Goal: Information Seeking & Learning: Learn about a topic

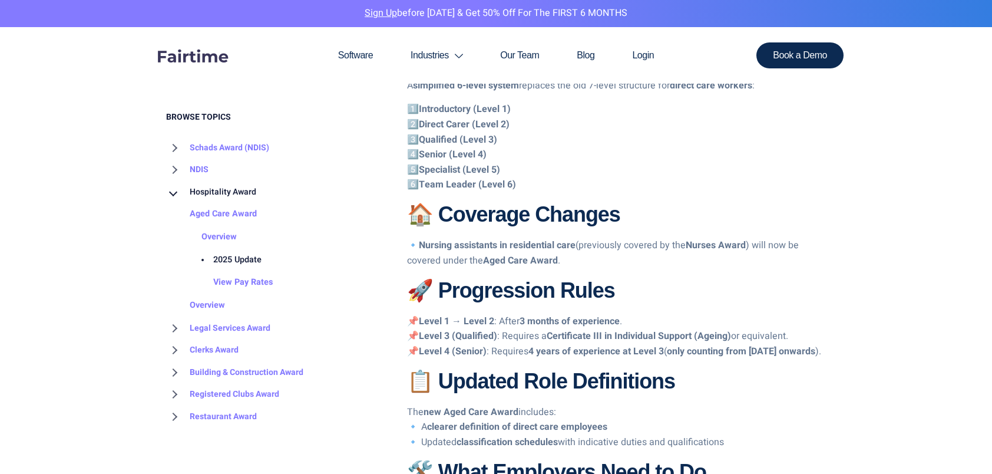
scroll to position [884, 0]
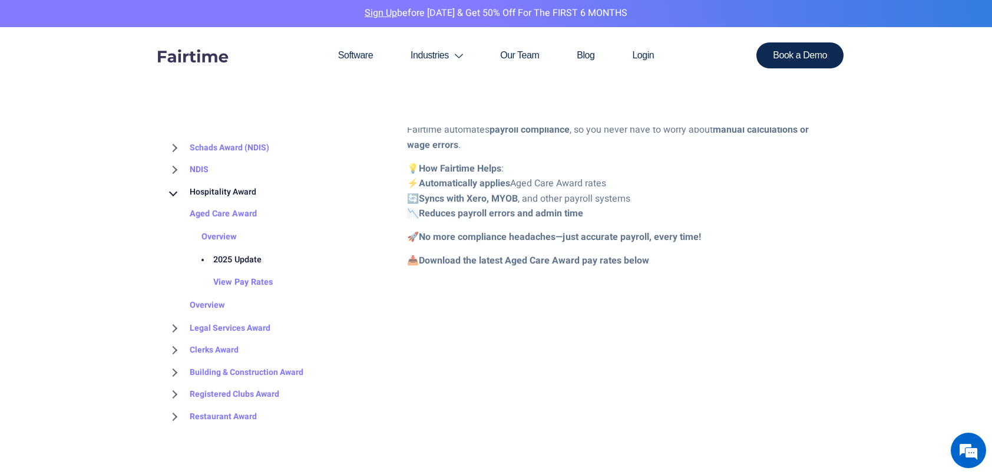
scroll to position [1281, 0]
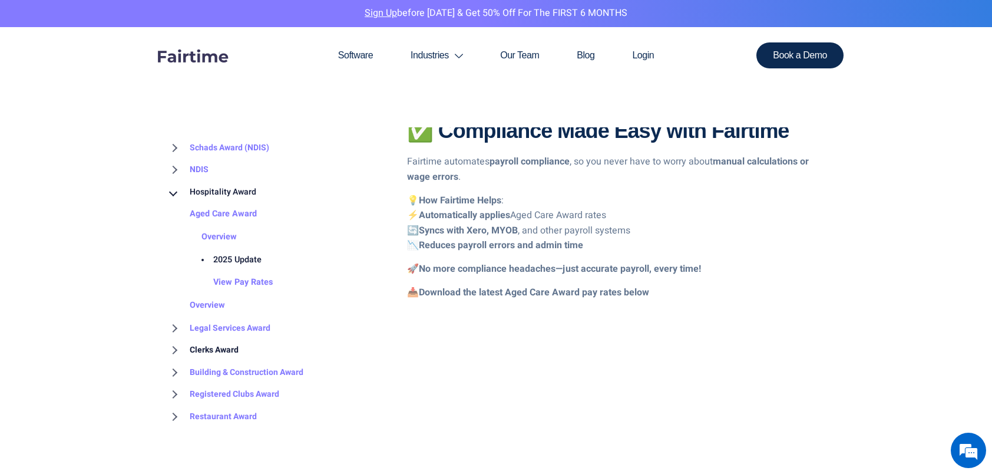
click at [214, 351] on link "Clerks Award" at bounding box center [202, 350] width 72 height 22
click at [191, 372] on link "Overview" at bounding box center [195, 372] width 59 height 23
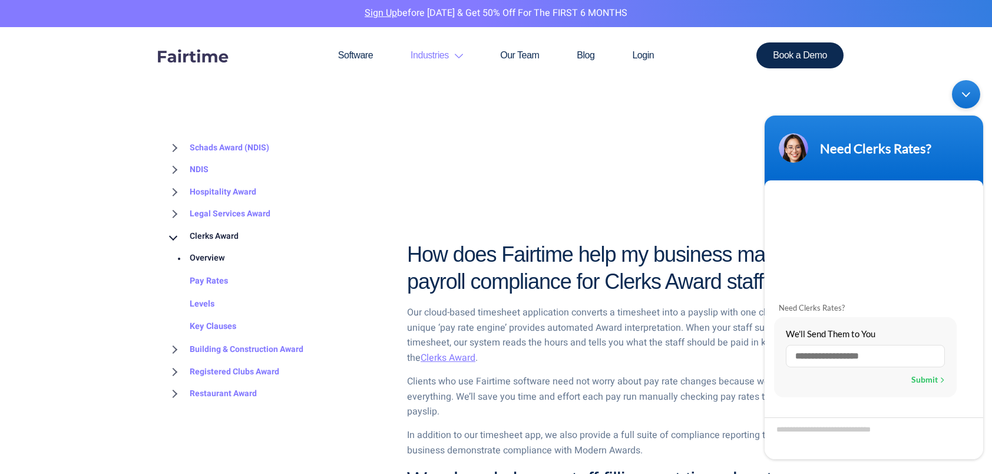
scroll to position [1002, 0]
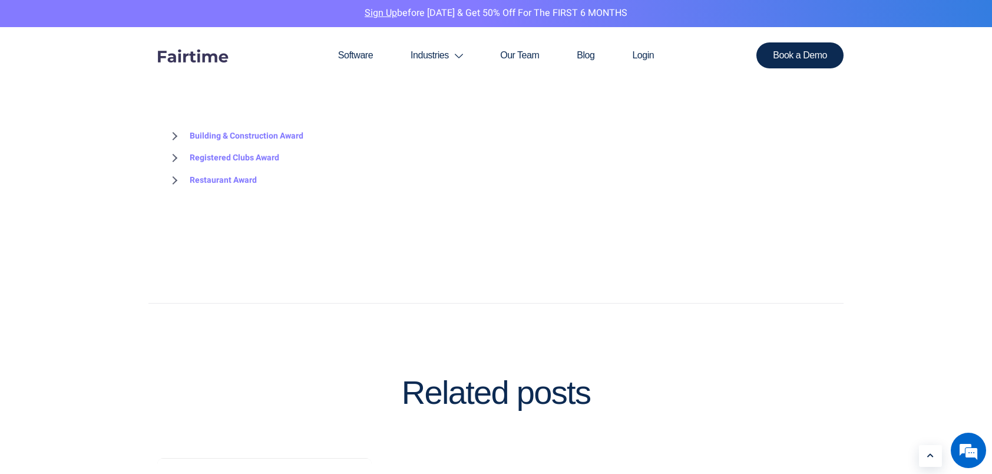
scroll to position [1538, 0]
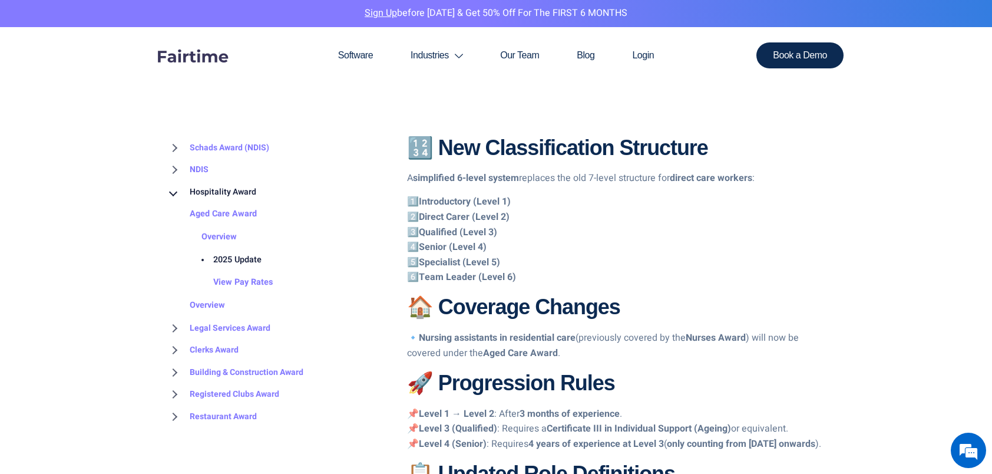
scroll to position [825, 0]
